Goal: Contribute content

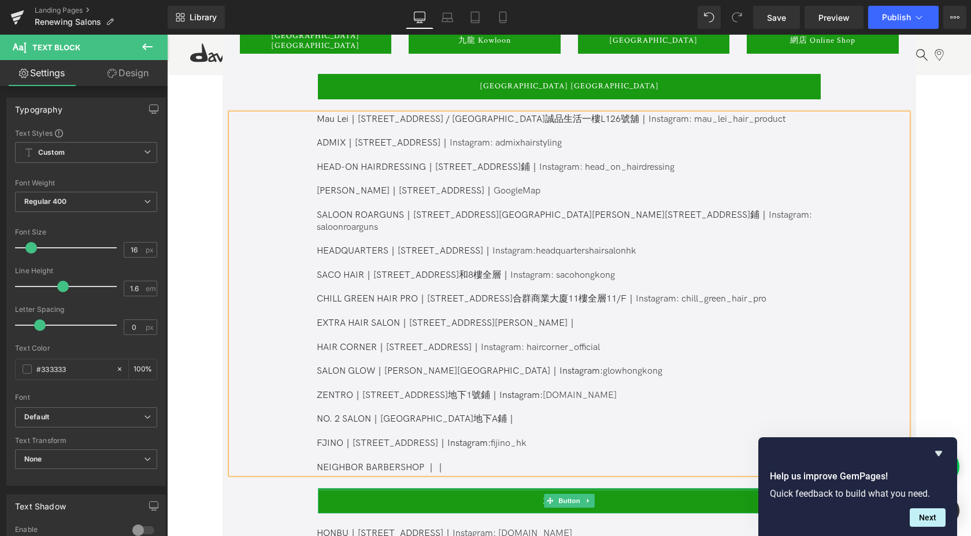
paste div
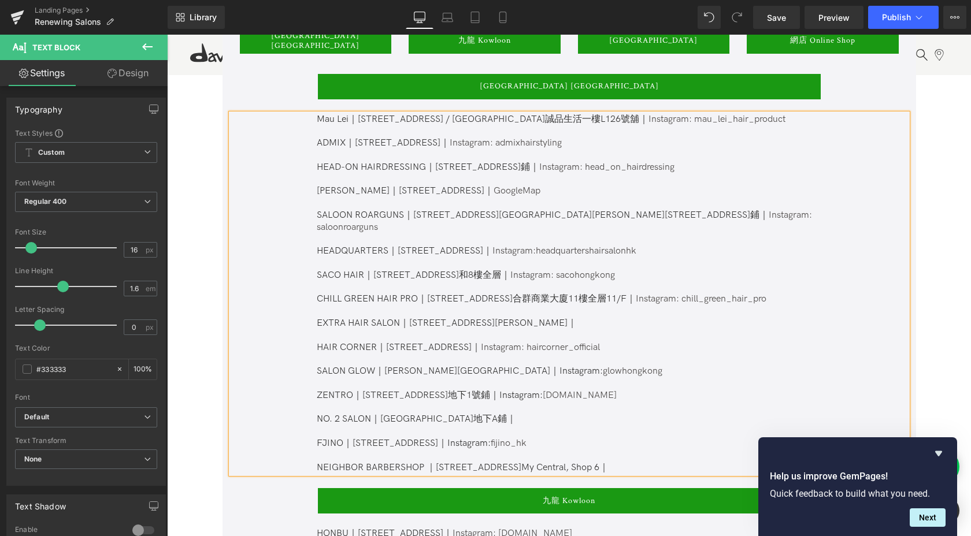
click at [608, 462] on p "NEIGHBOR BARBERSHOP ｜[STREET_ADDRESS]My Central, Shop 6｜" at bounding box center [568, 468] width 503 height 12
drag, startPoint x: 532, startPoint y: 383, endPoint x: 488, endPoint y: 384, distance: 43.9
click at [488, 384] on span "Instagram: glowhongkong ZENTRO｜[STREET_ADDRESS]鋪｜Instagram: [DOMAIN_NAME]" at bounding box center [490, 383] width 346 height 35
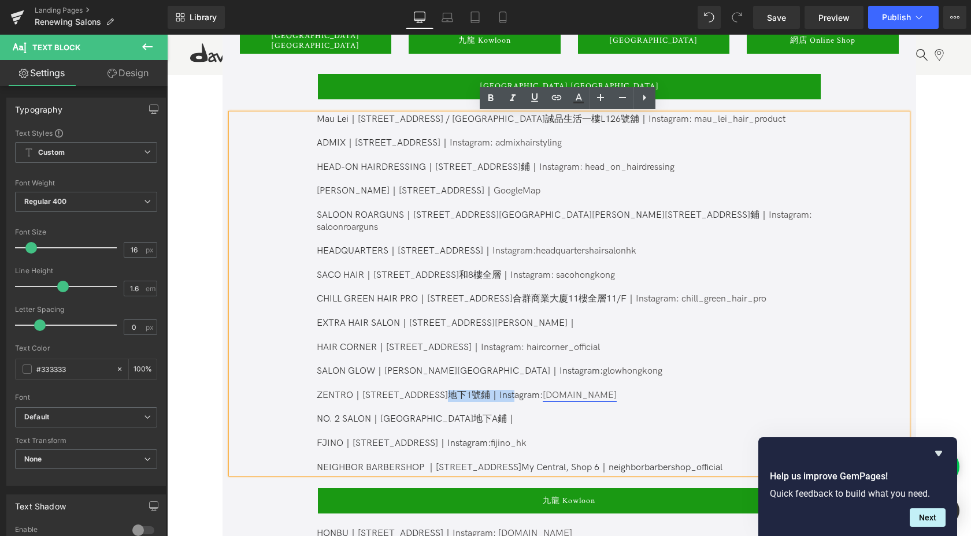
copy span "nstagram:"
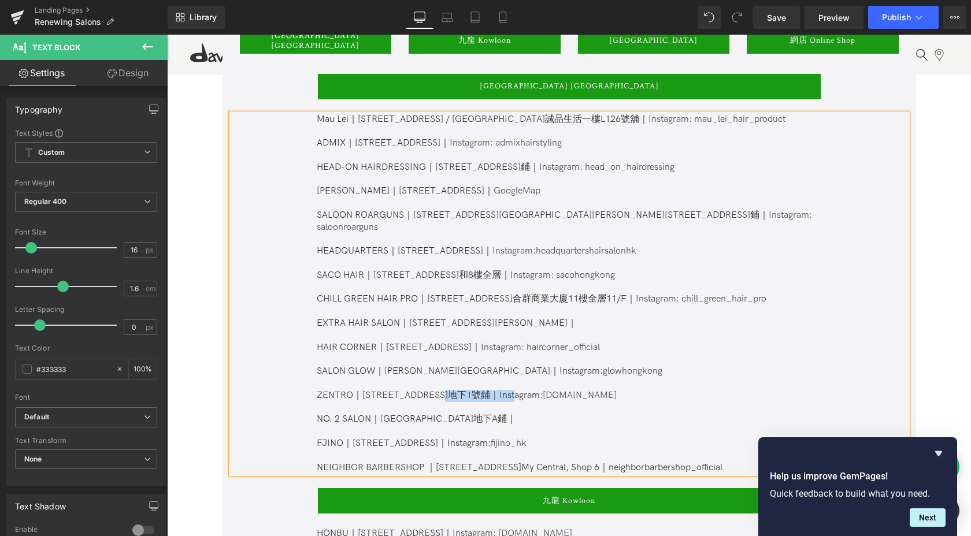
copy span "Instagram:"
click at [586, 462] on p "NEIGHBOR BARBERSHOP ｜[STREET_ADDRESS]My Central, Shop 6｜neighborbarbershop_offi…" at bounding box center [568, 468] width 503 height 12
click at [667, 462] on p "NEIGHBOR BARBERSHOP ｜[STREET_ADDRESS]My Central, Shop 6｜Instagram: neighborbarb…" at bounding box center [568, 468] width 503 height 12
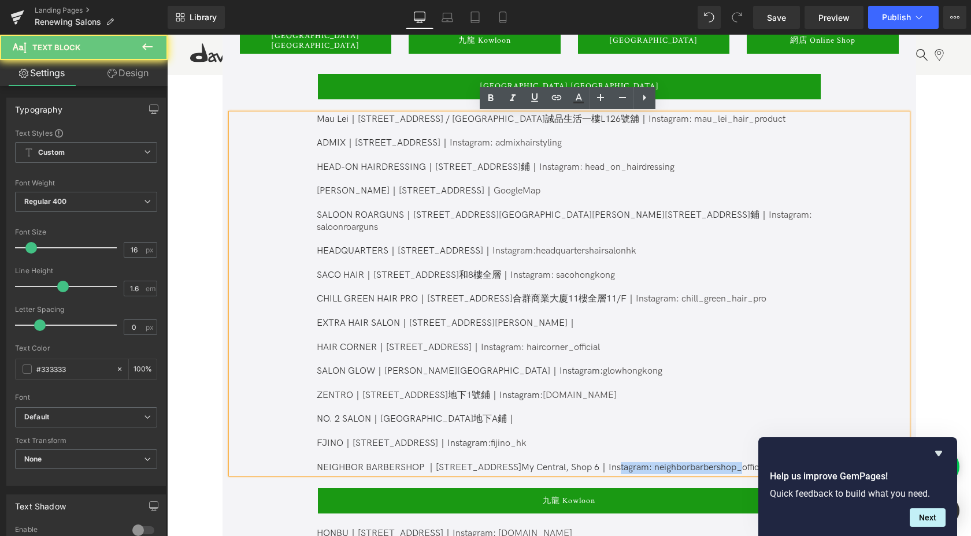
click at [667, 462] on p "NEIGHBOR BARBERSHOP ｜[STREET_ADDRESS]My Central, Shop 6｜Instagram: neighborbarb…" at bounding box center [568, 468] width 503 height 12
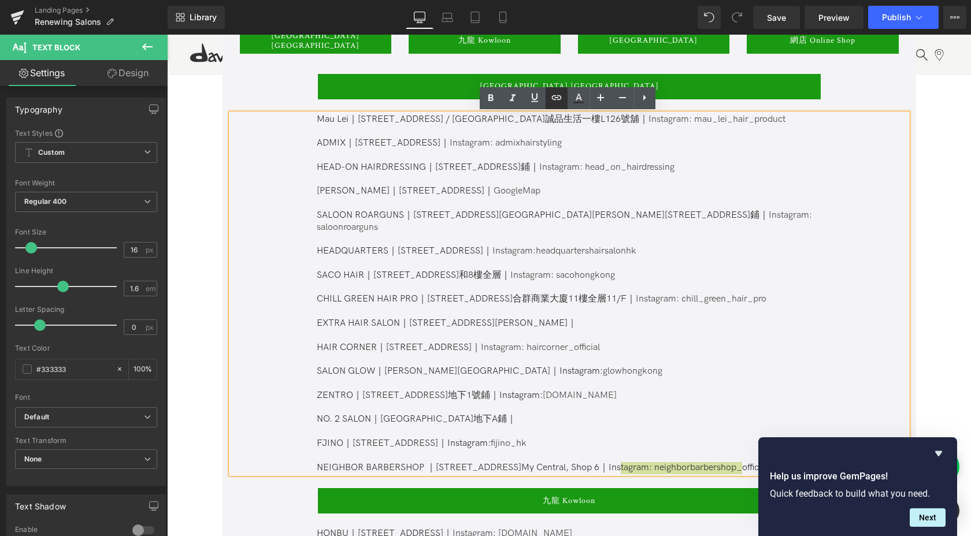
click at [554, 101] on icon at bounding box center [557, 98] width 14 height 14
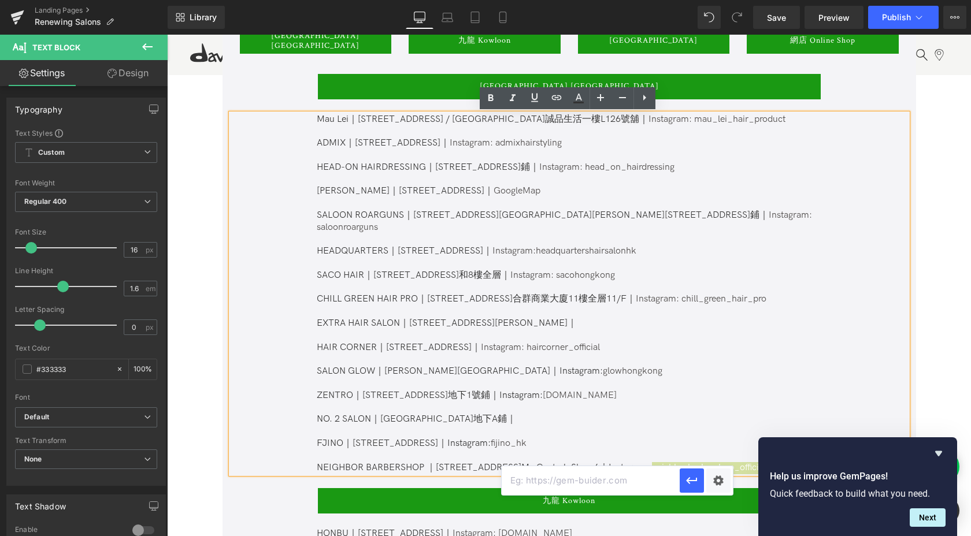
click at [602, 479] on input "text" at bounding box center [591, 480] width 178 height 29
paste input "[URL][DOMAIN_NAME]"
type input "[URL][DOMAIN_NAME]"
click at [701, 486] on button "button" at bounding box center [692, 481] width 24 height 24
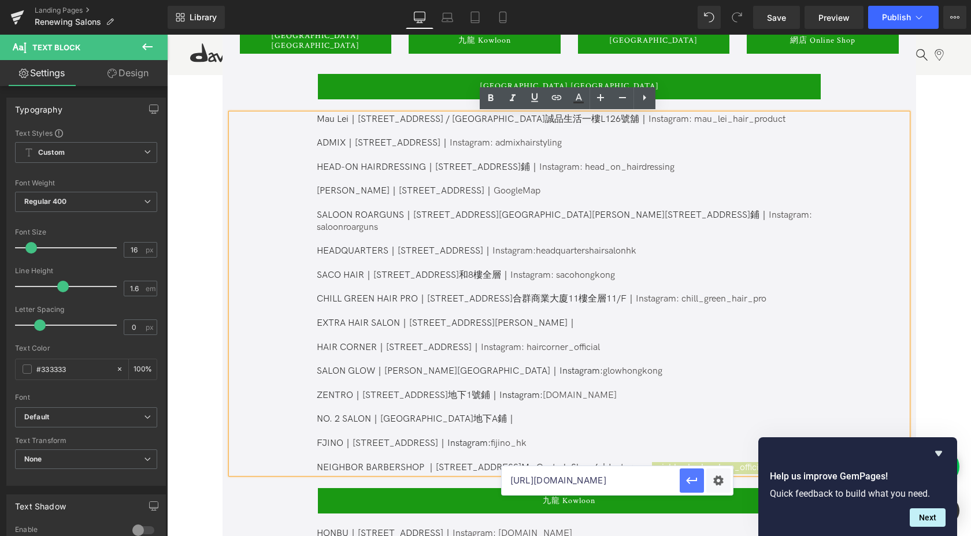
scroll to position [0, 0]
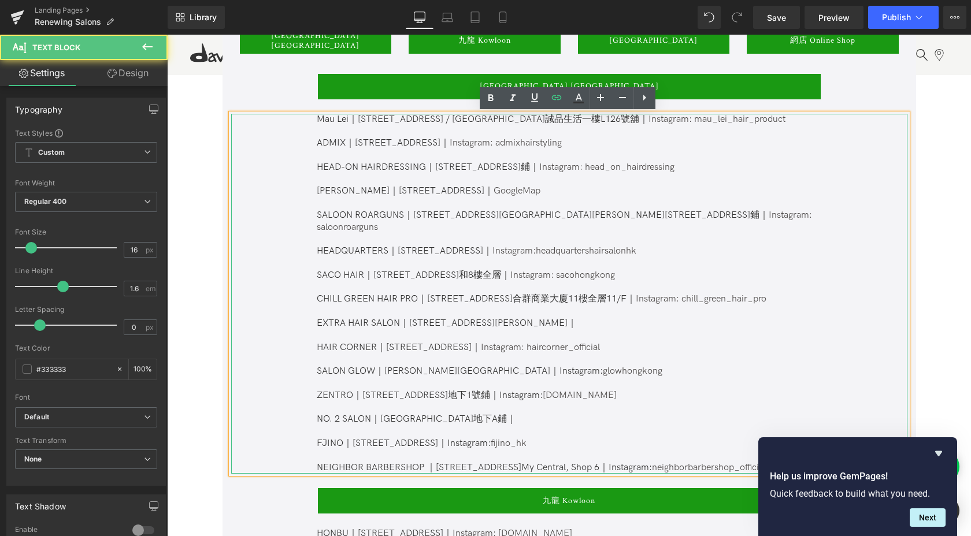
click at [734, 414] on p "NO. 2 SALON｜[GEOGRAPHIC_DATA]地下A鋪｜ FJINO｜[STREET_ADDRESS]｜Instagram: fijino_hk" at bounding box center [568, 432] width 503 height 36
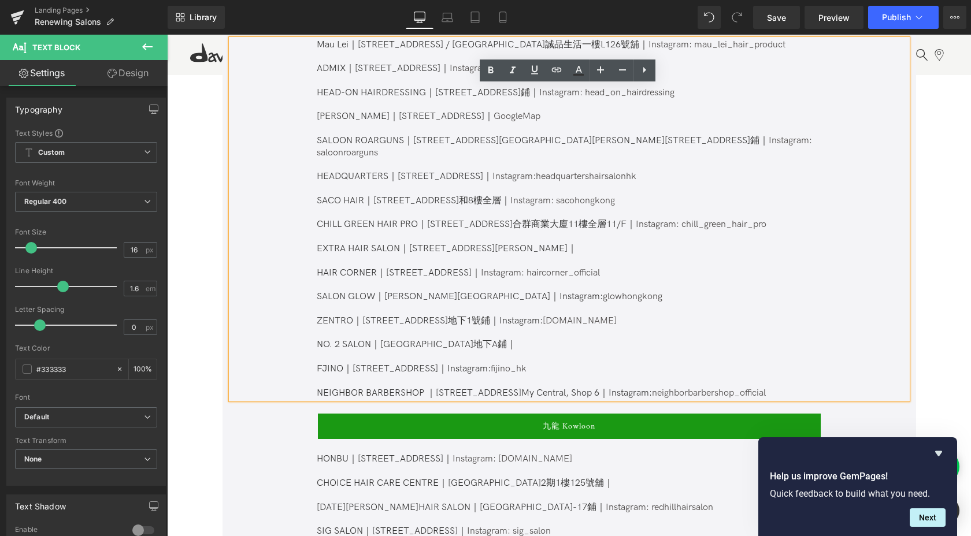
scroll to position [830, 0]
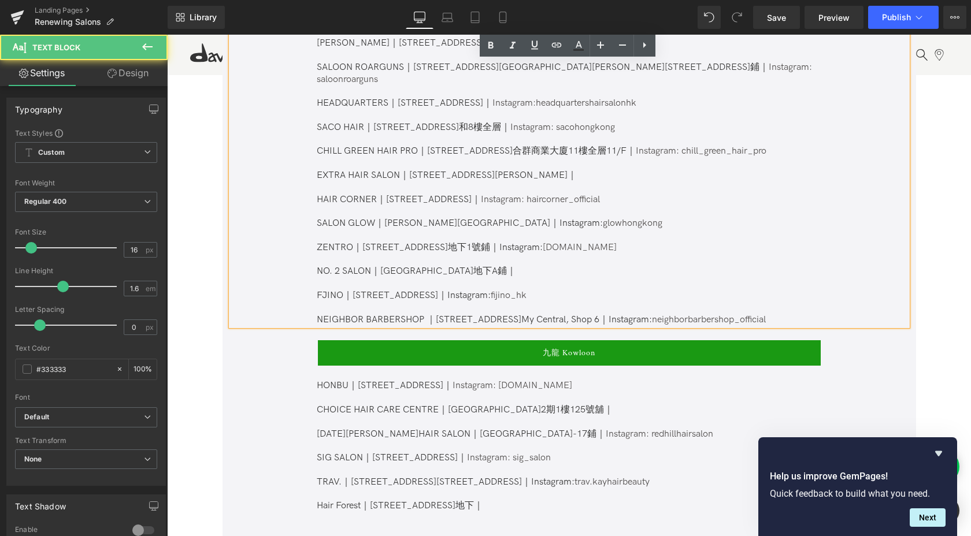
click at [774, 314] on p "NEIGHBOR BARBERSHOP ｜[STREET_ADDRESS]My Central, Shop 6｜Instagram: neighborbarb…" at bounding box center [568, 320] width 503 height 12
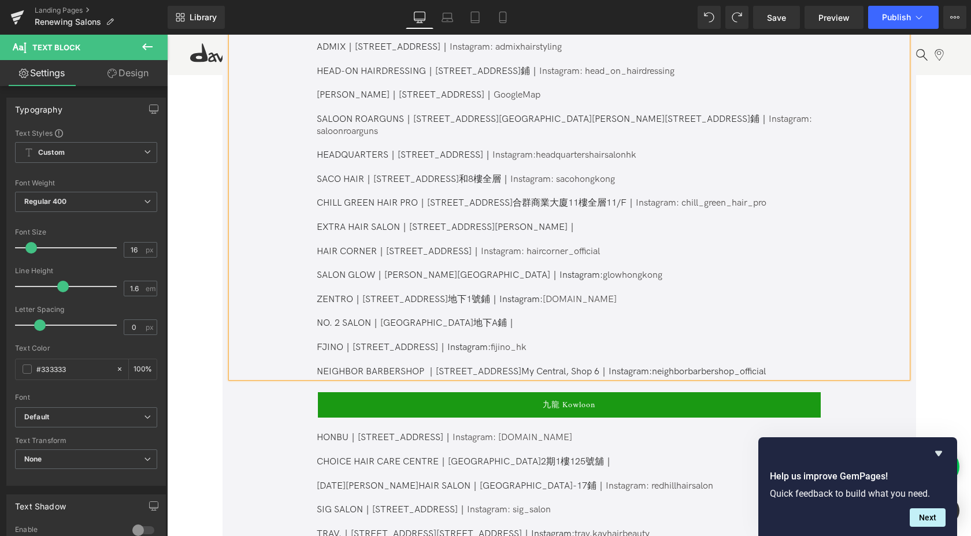
scroll to position [780, 0]
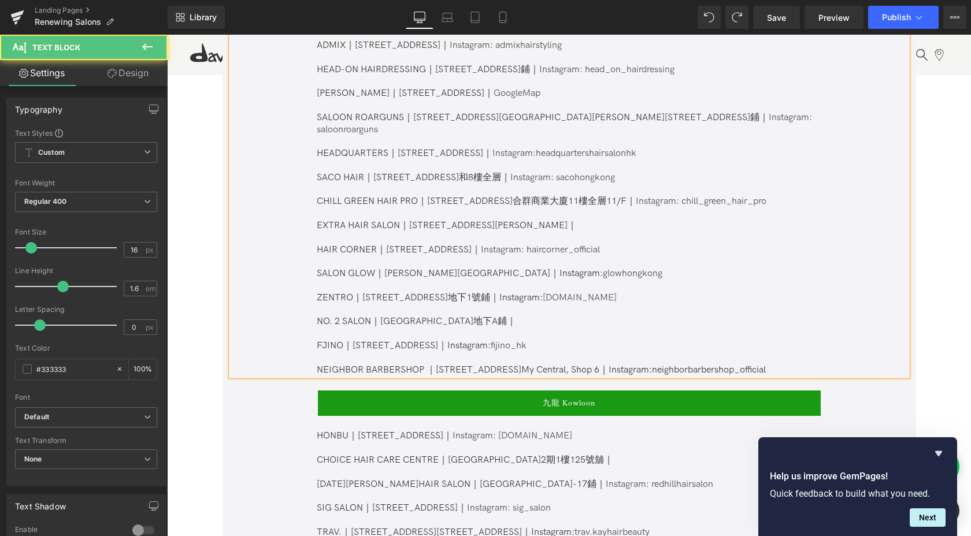
click at [791, 353] on p at bounding box center [568, 359] width 503 height 12
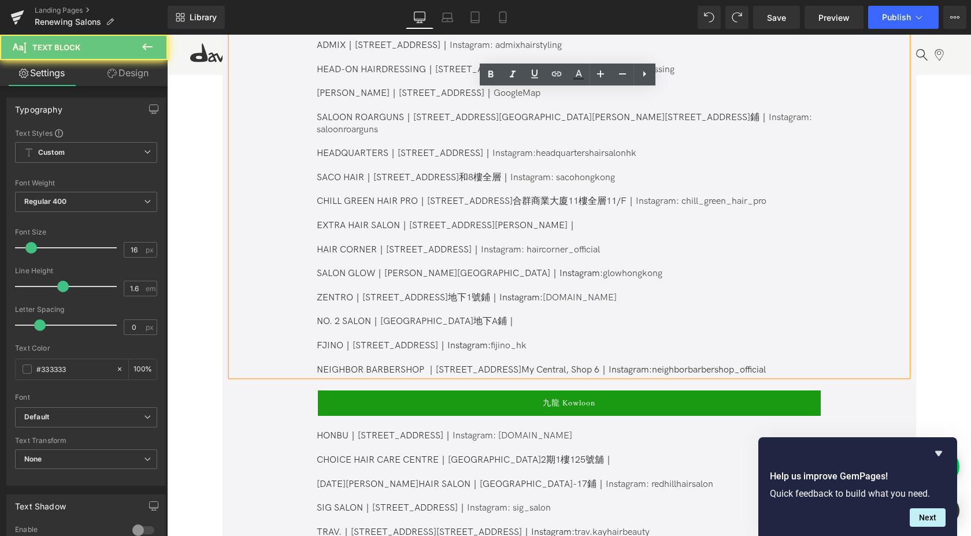
click at [791, 365] on p "NEIGHBOR BARBERSHOP ｜[STREET_ADDRESS]My Central, Shop 6｜Instagram: neighborbarb…" at bounding box center [568, 371] width 503 height 12
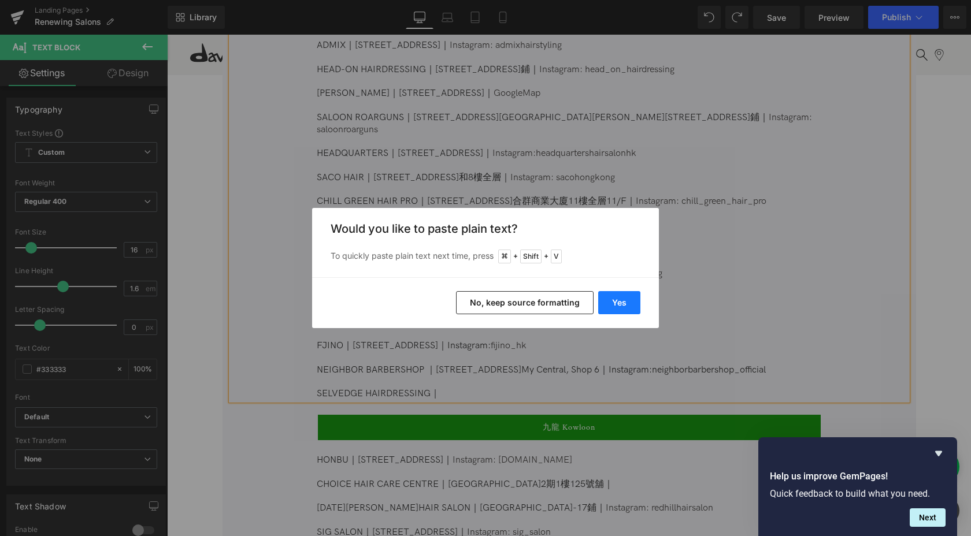
click at [614, 296] on button "Yes" at bounding box center [619, 302] width 42 height 23
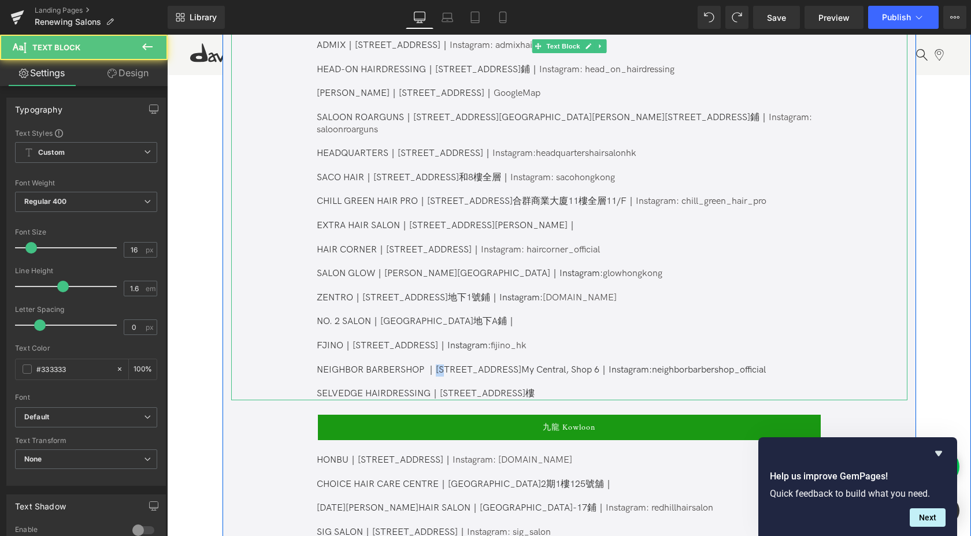
drag, startPoint x: 453, startPoint y: 358, endPoint x: 435, endPoint y: 358, distance: 17.9
click at [435, 365] on p "NEIGHBOR BARBERSHOP ｜[STREET_ADDRESS]My Central, Shop 6｜Instagram: neighborbarb…" at bounding box center [568, 371] width 503 height 12
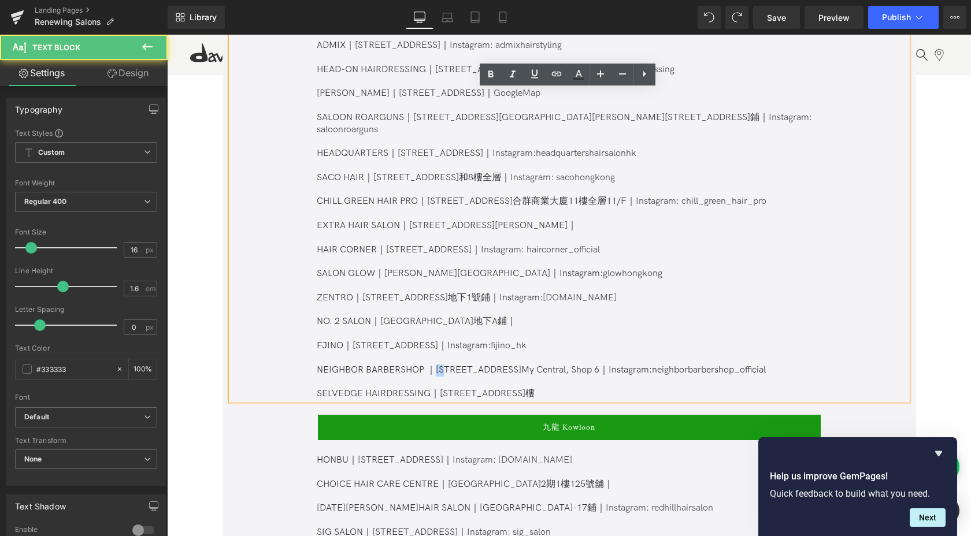
copy p "中環"
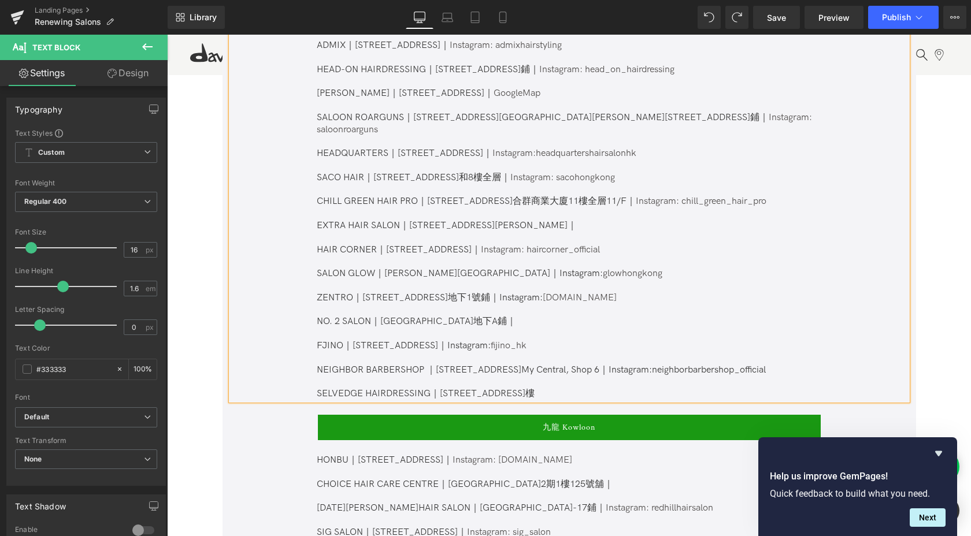
click at [439, 388] on p "SELVEDGE HAIRDRESSING｜[STREET_ADDRESS]樓" at bounding box center [568, 394] width 503 height 12
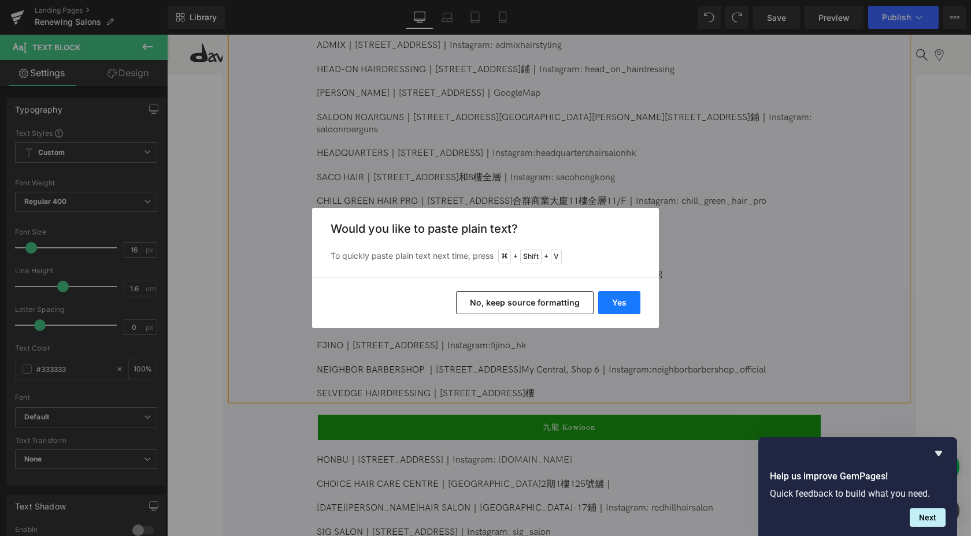
click at [609, 303] on button "Yes" at bounding box center [619, 302] width 42 height 23
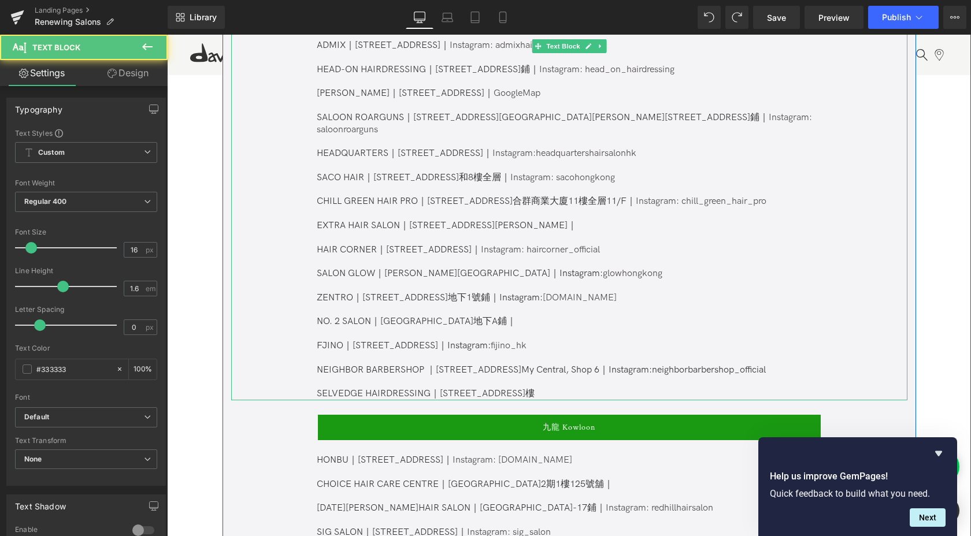
click at [561, 388] on p "SELVEDGE HAIRDRESSING｜[STREET_ADDRESS]樓" at bounding box center [568, 394] width 503 height 12
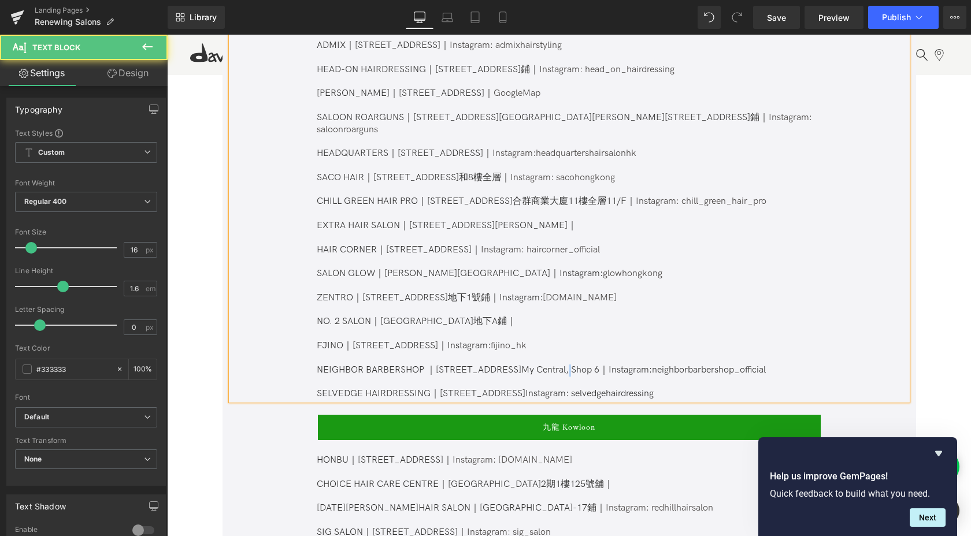
drag, startPoint x: 591, startPoint y: 358, endPoint x: 584, endPoint y: 358, distance: 7.0
click at [584, 365] on p "NEIGHBOR BARBERSHOP ｜[STREET_ADDRESS]My Central, Shop 6｜Instagram: neighborbarb…" at bounding box center [568, 371] width 503 height 12
click at [588, 365] on p "NEIGHBOR BARBERSHOP ｜[STREET_ADDRESS]My Central, Shop 6｜Instagram: neighborbarb…" at bounding box center [568, 371] width 503 height 12
copy p "｜"
click at [513, 388] on p "SELVEDGE HAIRDRESSING｜[STREET_ADDRESS]Instagram: selvedgehairdressing" at bounding box center [568, 394] width 503 height 12
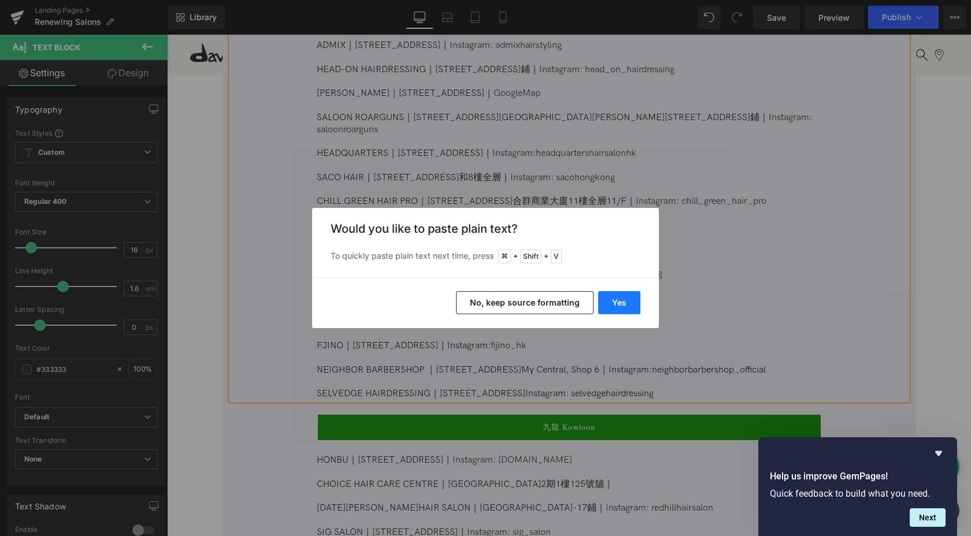
click at [632, 307] on button "Yes" at bounding box center [619, 302] width 42 height 23
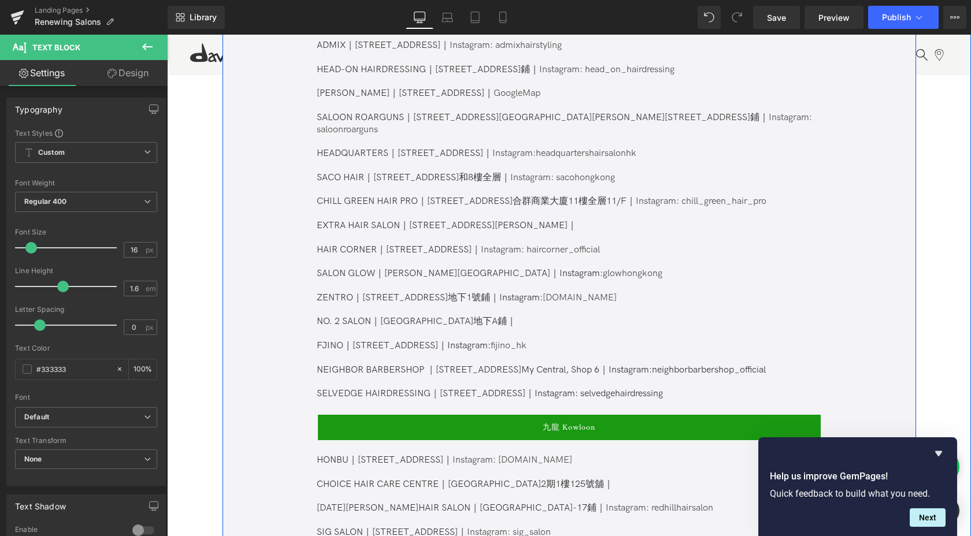
click at [672, 388] on p "SELVEDGE HAIRDRESSING｜[STREET_ADDRESS]｜Instagram: selvedgehairdressing" at bounding box center [568, 394] width 503 height 12
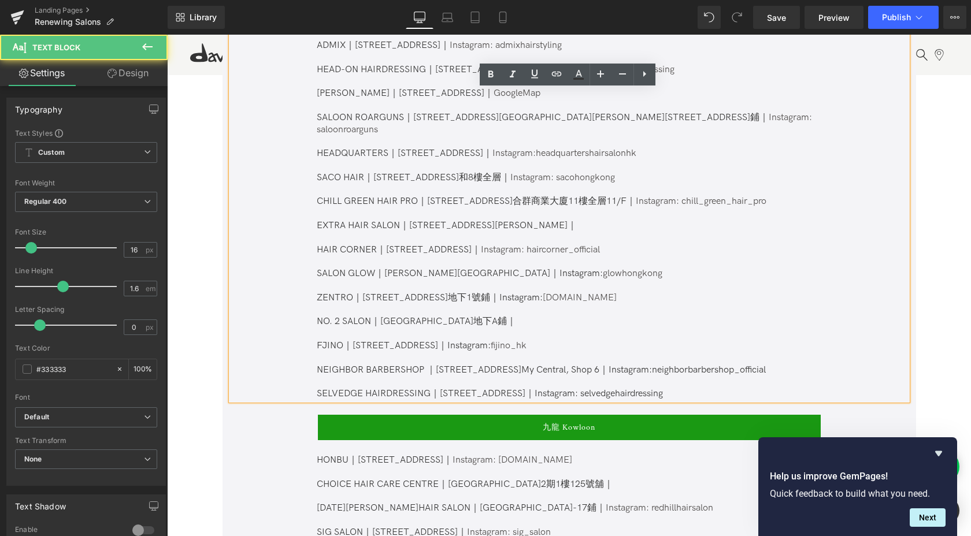
click at [618, 388] on p "SELVEDGE HAIRDRESSING｜[STREET_ADDRESS]｜Instagram: selvedgehairdressing" at bounding box center [568, 394] width 503 height 12
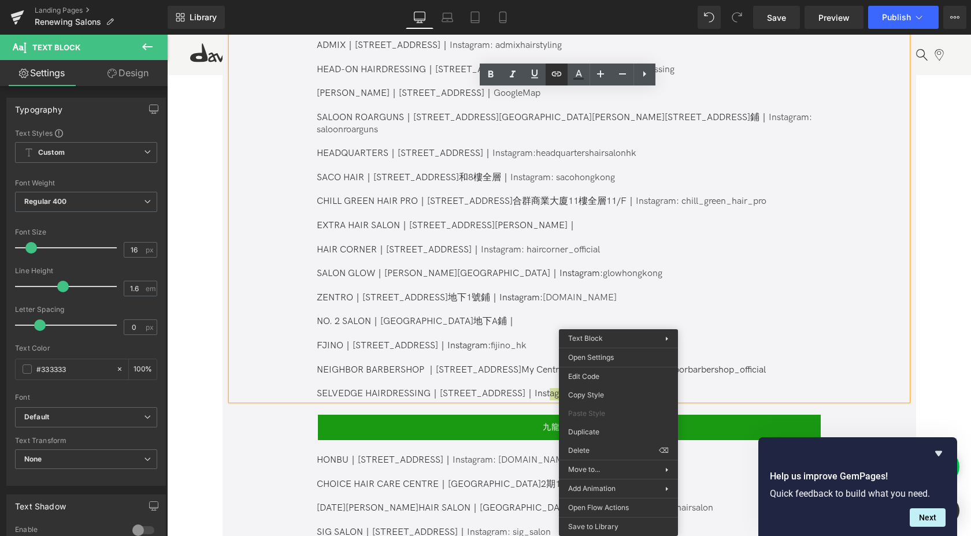
click at [551, 68] on icon at bounding box center [557, 74] width 14 height 14
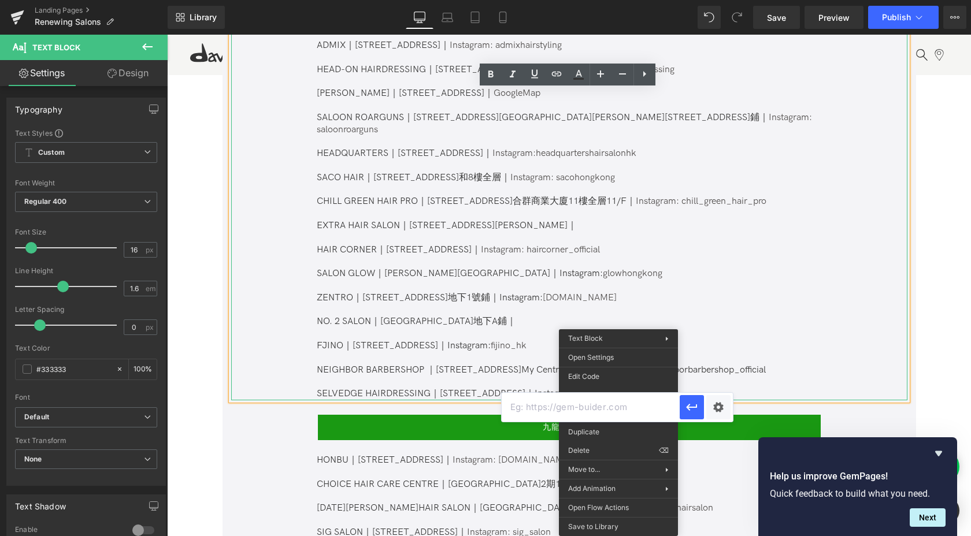
click at [594, 404] on input "text" at bounding box center [591, 407] width 178 height 29
paste input "[URL][DOMAIN_NAME]"
click at [628, 405] on input "[URL][DOMAIN_NAME]" at bounding box center [591, 407] width 178 height 29
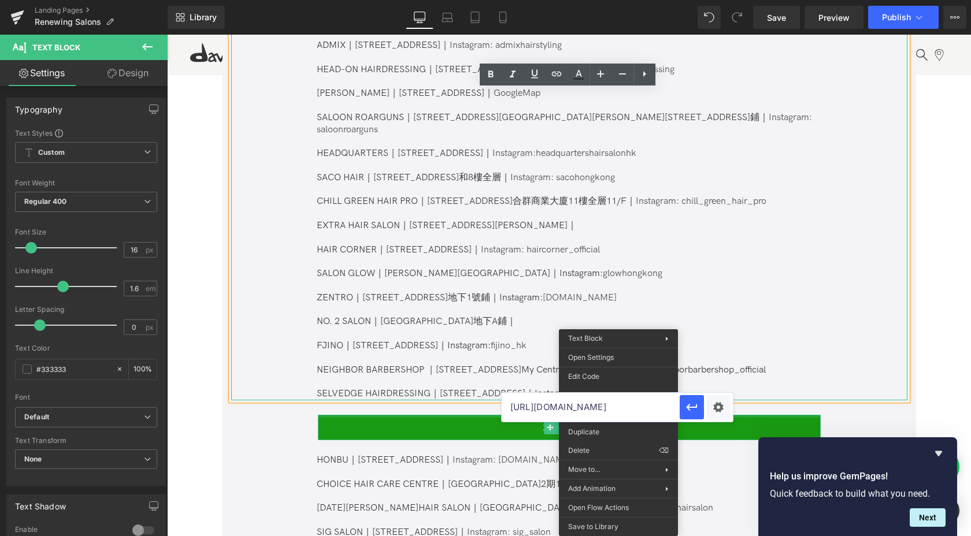
drag, startPoint x: 795, startPoint y: 440, endPoint x: 484, endPoint y: 403, distance: 313.7
type input "[URL][DOMAIN_NAME]"
click at [688, 404] on icon "button" at bounding box center [692, 408] width 14 height 14
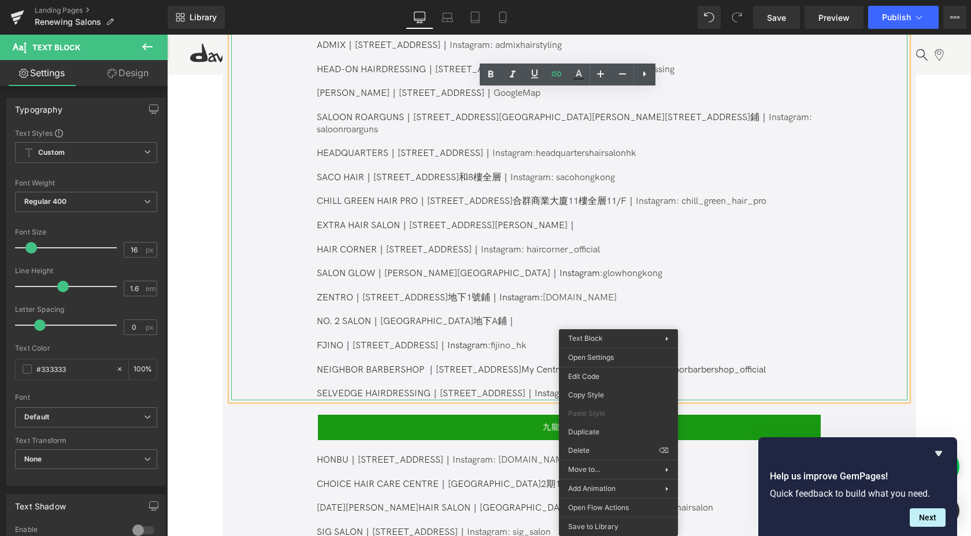
click at [723, 376] on p at bounding box center [568, 382] width 503 height 12
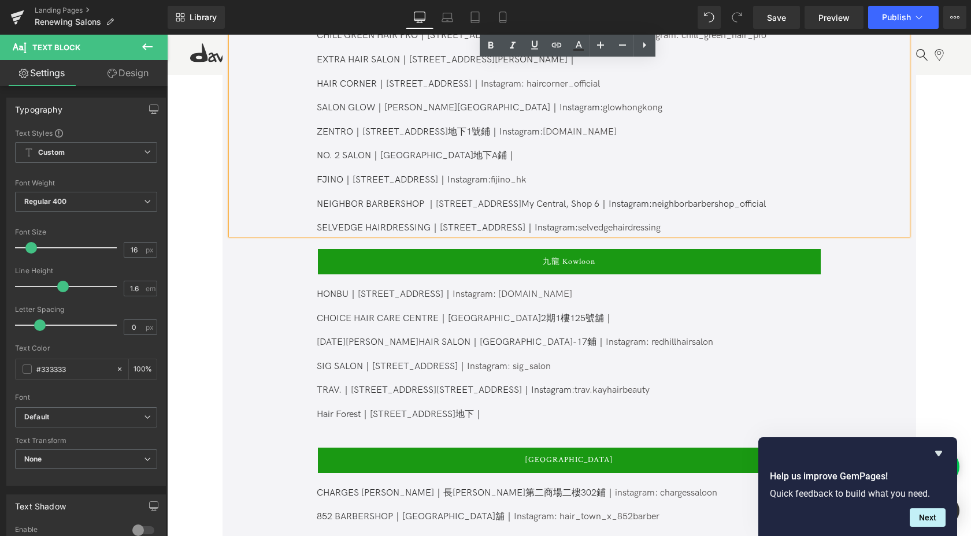
scroll to position [946, 0]
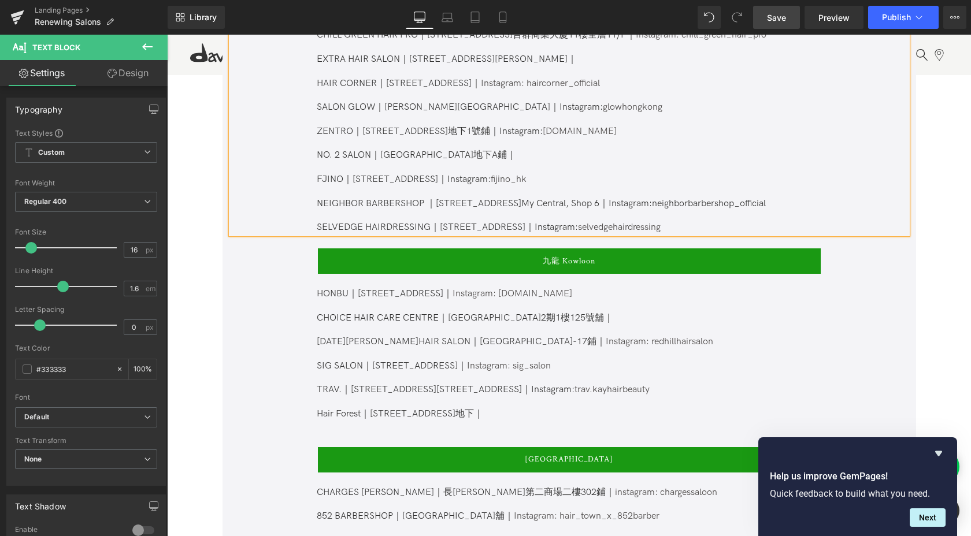
click at [779, 25] on link "Save" at bounding box center [776, 17] width 47 height 23
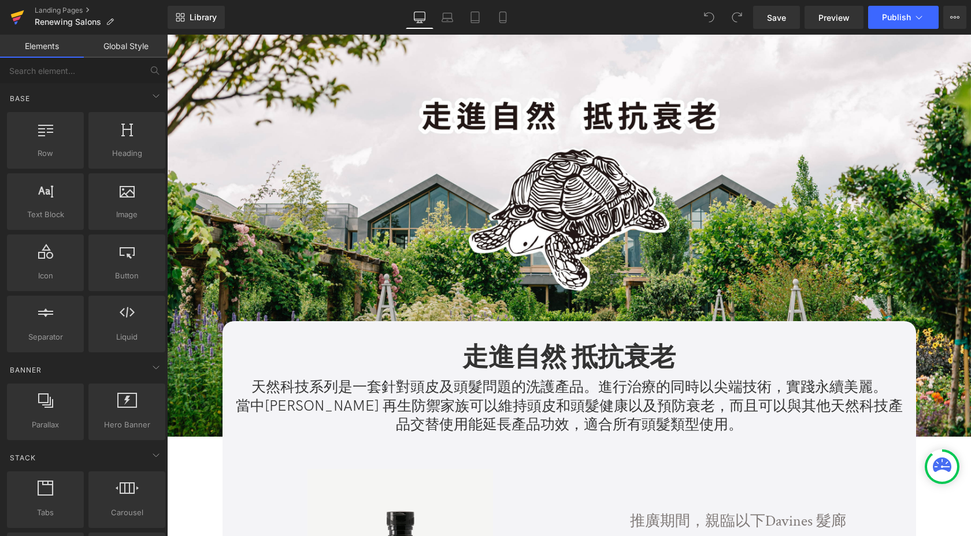
click at [17, 14] on icon at bounding box center [17, 14] width 13 height 8
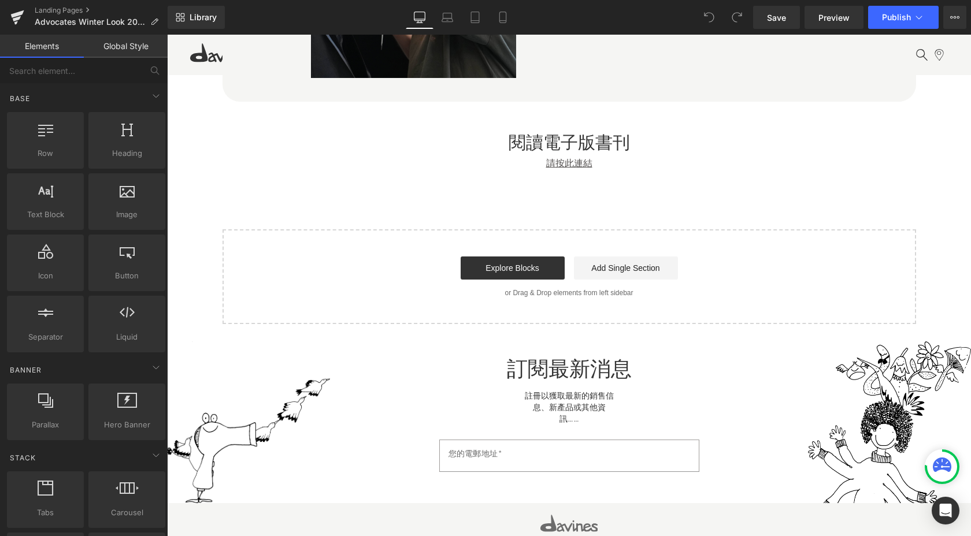
scroll to position [10619, 0]
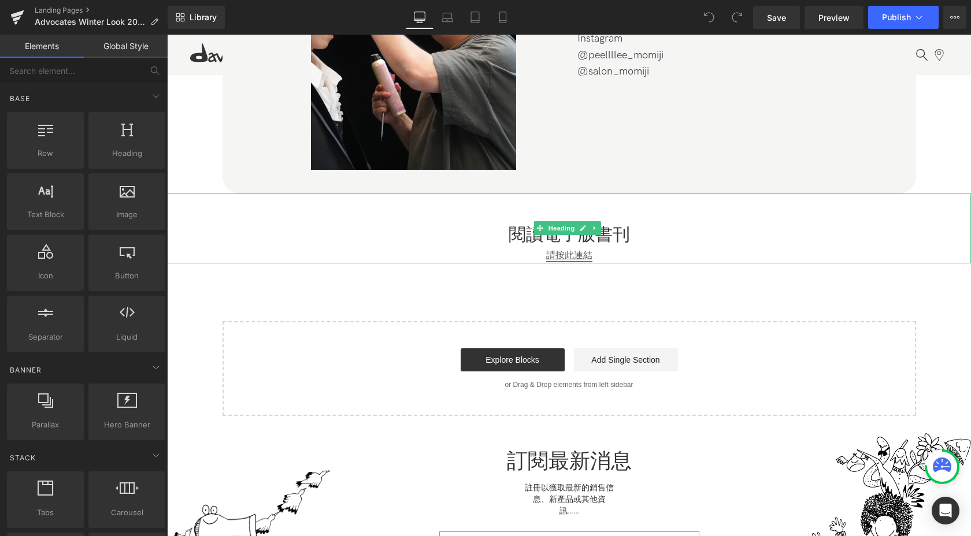
click at [576, 250] on u "請按此連結" at bounding box center [569, 255] width 46 height 11
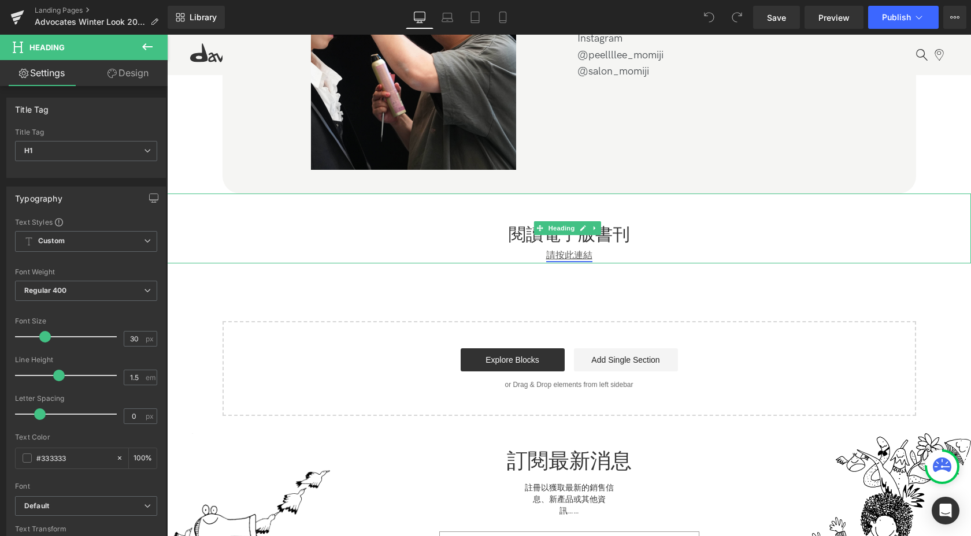
click at [573, 250] on u "請按此連結" at bounding box center [569, 255] width 46 height 11
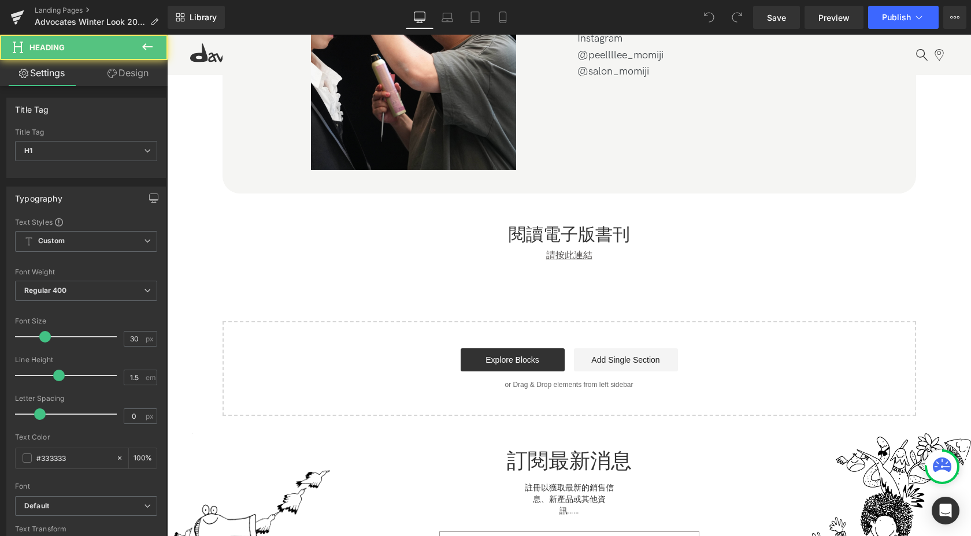
click at [600, 249] on div "請按此連結" at bounding box center [569, 256] width 804 height 15
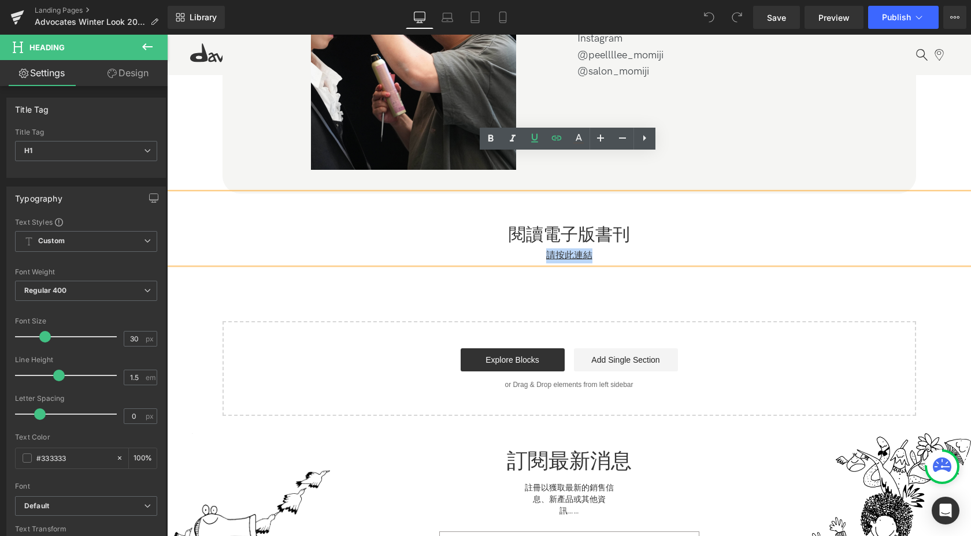
drag, startPoint x: 616, startPoint y: 214, endPoint x: 543, endPoint y: 218, distance: 73.6
click at [543, 249] on div "請按此連結" at bounding box center [569, 256] width 804 height 15
click at [553, 140] on icon at bounding box center [556, 138] width 10 height 5
click at [622, 245] on input "https://drive.google.com/file/d/1c9X0CN9Ly9hJIyX3RPeN6p_eA_Ib2tv1/view?usp=shar…" at bounding box center [599, 241] width 178 height 29
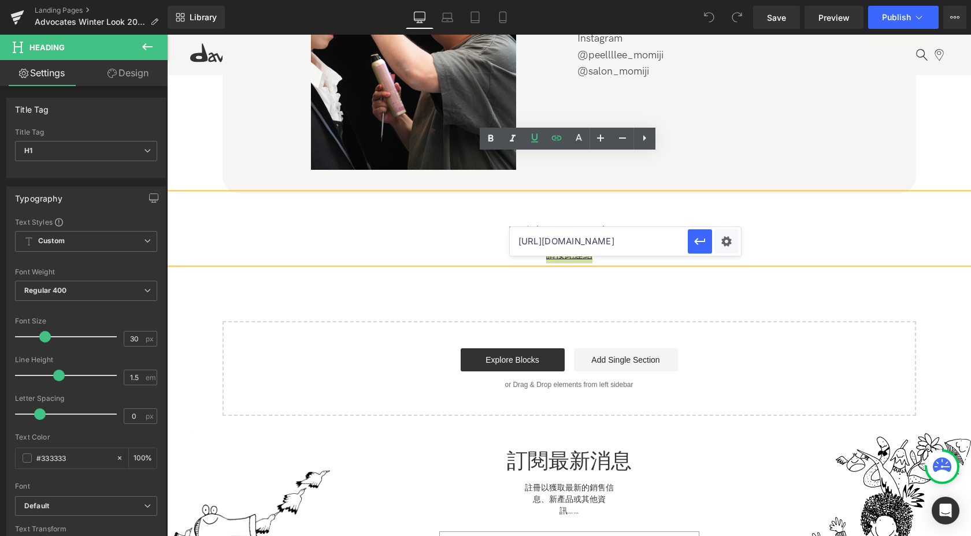
click at [622, 245] on input "https://drive.google.com/file/d/1c9X0CN9Ly9hJIyX3RPeN6p_eA_Ib2tv1/view?usp=shar…" at bounding box center [599, 241] width 178 height 29
paste input "portaly.cc/davineshongko"
paste input "LwrUu8Rf9tX4RdJCgFKtMb9AeY8vBI8n/view?usp=drive_link"
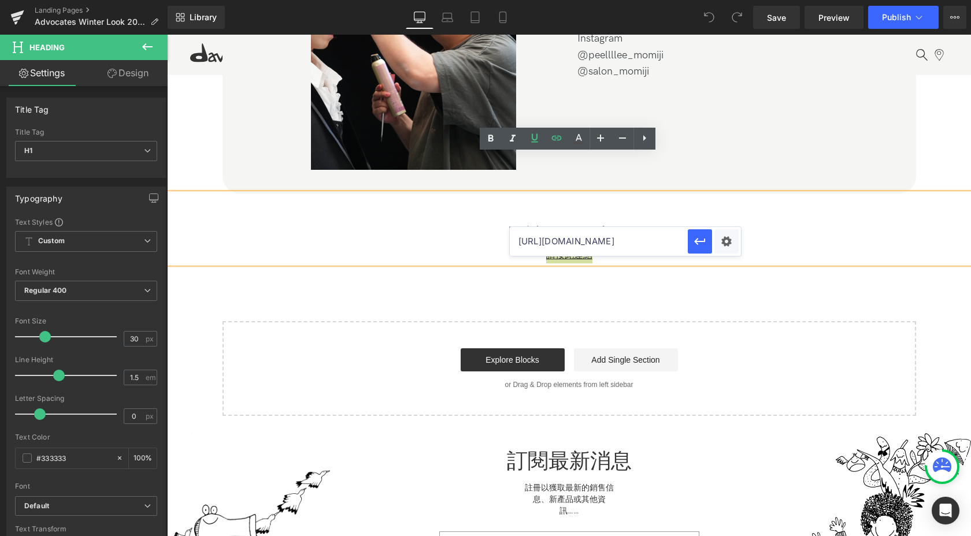
drag, startPoint x: 774, startPoint y: 279, endPoint x: 490, endPoint y: 243, distance: 286.6
type input "https://drive.google.com/file/d/1LwrUu8Rf9tX4RdJCgFKtMb9AeY8vBI8n/view?usp=driv…"
click at [699, 246] on icon "button" at bounding box center [700, 242] width 14 height 14
click at [635, 249] on div "請按此連結" at bounding box center [569, 256] width 804 height 15
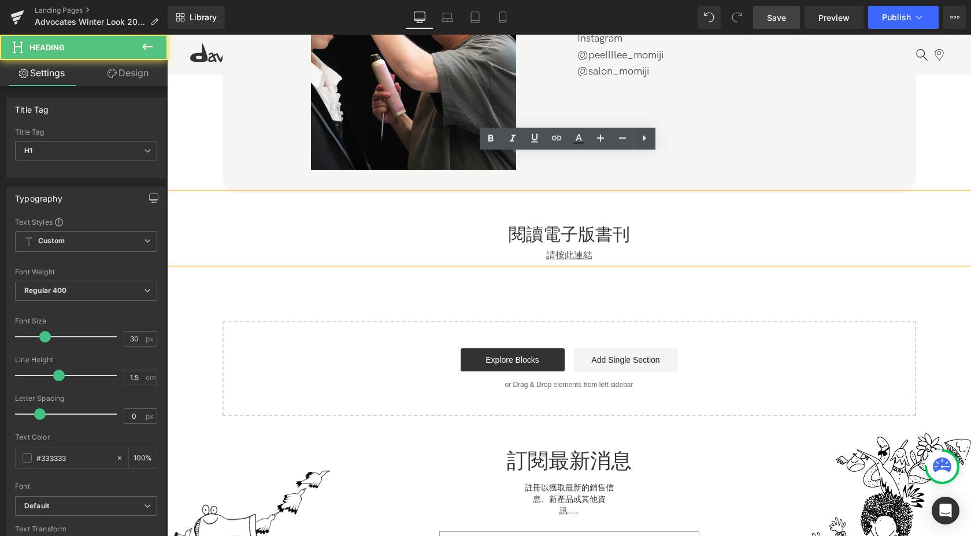
click at [799, 19] on link "Save" at bounding box center [776, 17] width 47 height 23
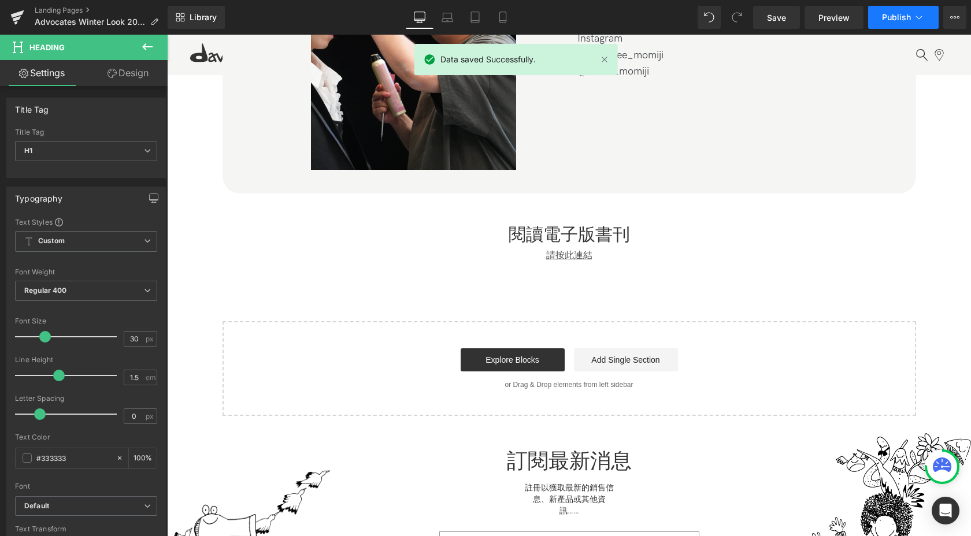
click at [881, 20] on button "Publish" at bounding box center [903, 17] width 71 height 23
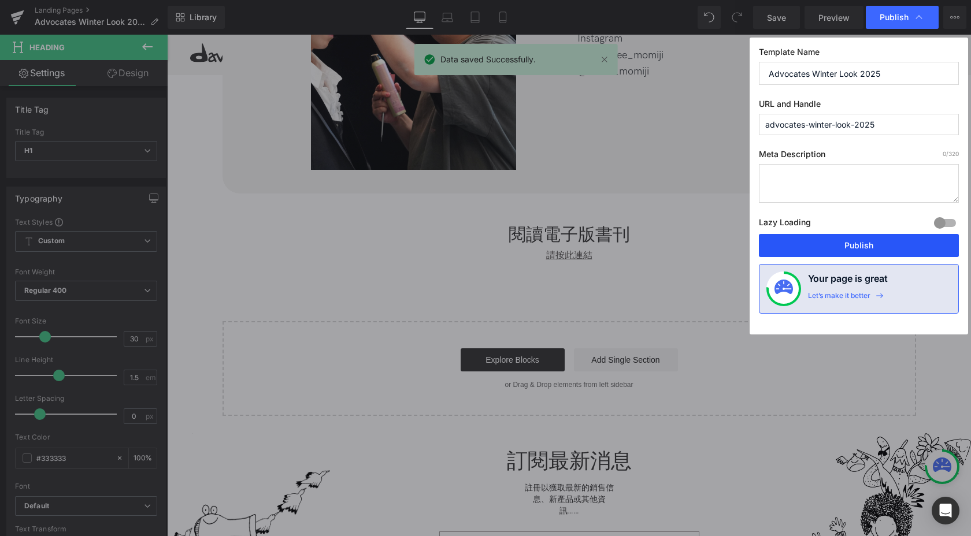
drag, startPoint x: 866, startPoint y: 246, endPoint x: 687, endPoint y: 194, distance: 187.3
click at [866, 246] on button "Publish" at bounding box center [859, 245] width 200 height 23
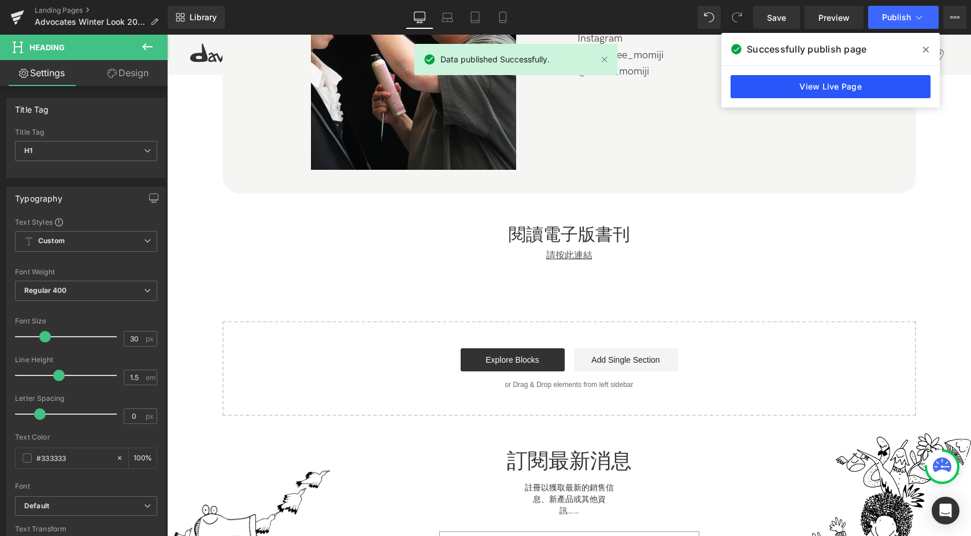
click at [796, 86] on link "View Live Page" at bounding box center [831, 86] width 200 height 23
